Goal: Information Seeking & Learning: Learn about a topic

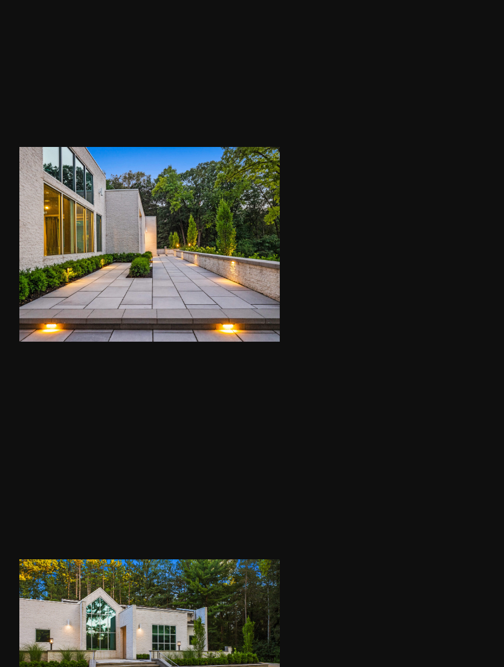
scroll to position [1042, 0]
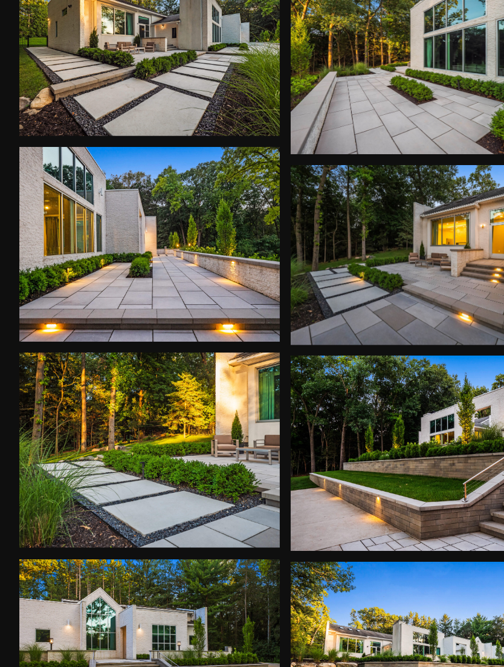
click at [335, 166] on div at bounding box center [407, 142] width 144 height 100
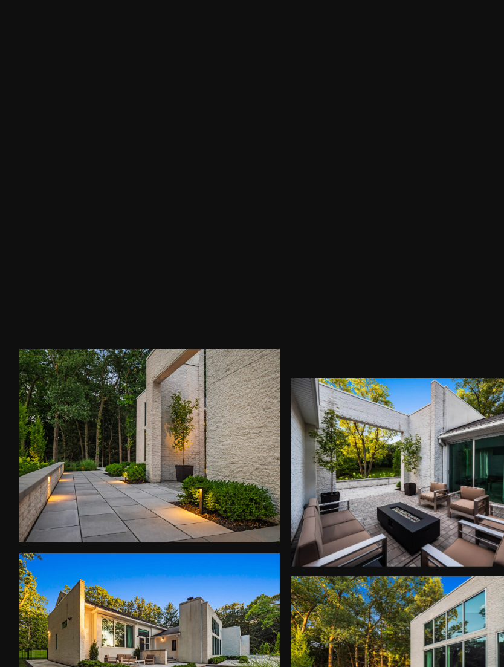
scroll to position [702, 0]
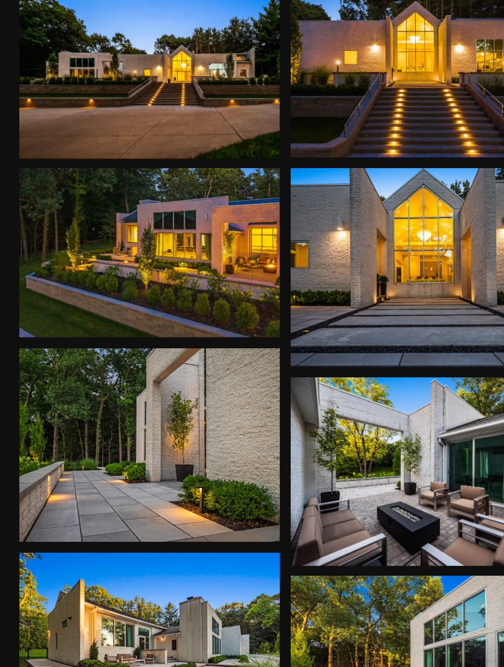
click at [335, 182] on div at bounding box center [407, 149] width 144 height 110
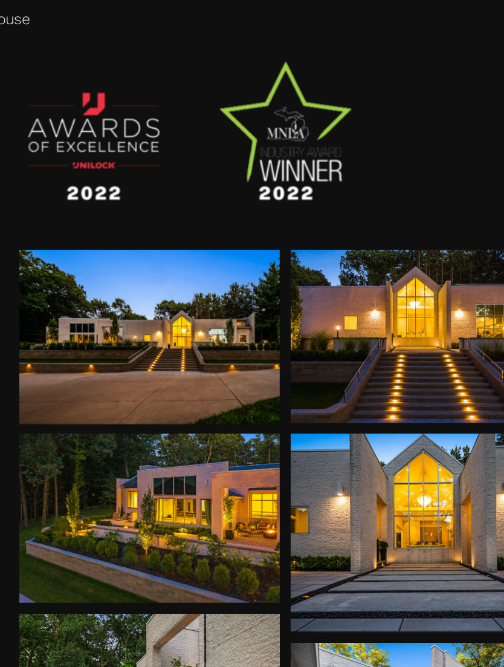
scroll to position [554, 0]
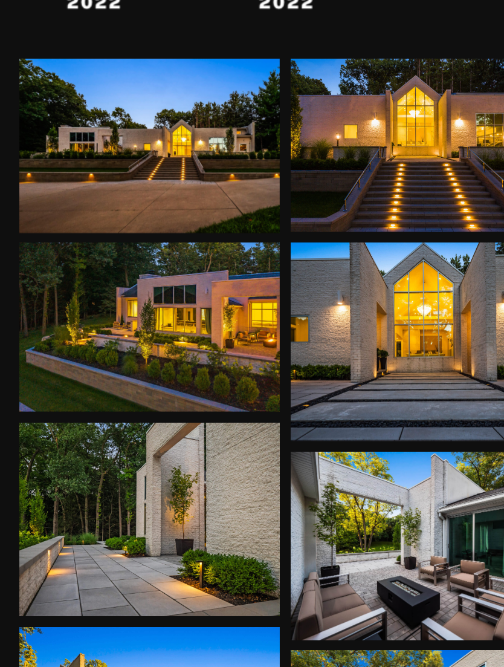
click at [184, 271] on div at bounding box center [256, 288] width 144 height 34
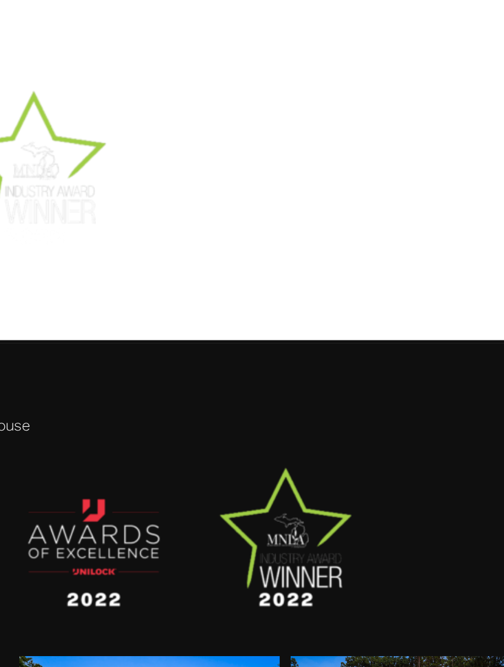
scroll to position [324, 0]
